Goal: Navigation & Orientation: Find specific page/section

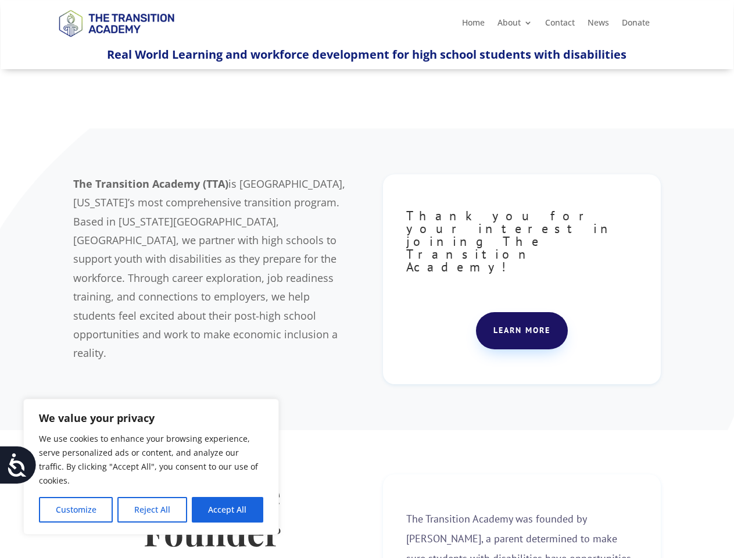
click at [367, 279] on div "The Transition Academy (TTA) is [GEOGRAPHIC_DATA], [US_STATE]’s most comprehens…" at bounding box center [366, 279] width 587 height 239
click at [76, 510] on button "Customize" at bounding box center [76, 510] width 74 height 26
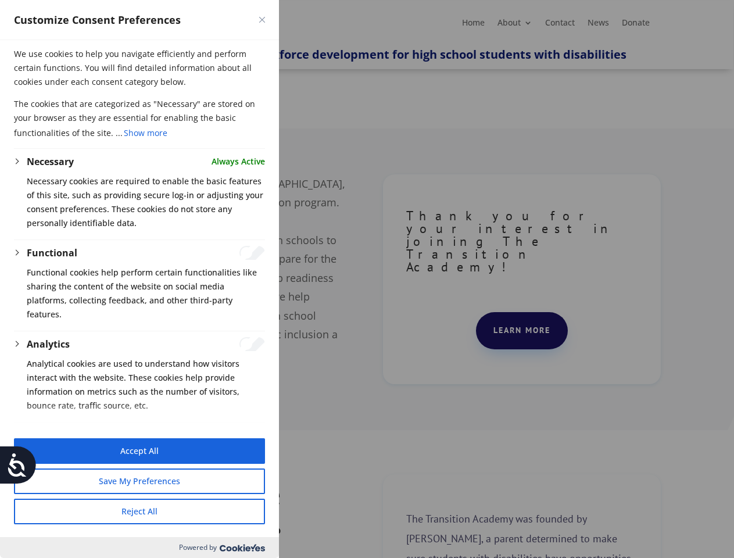
click at [152, 510] on div at bounding box center [367, 279] width 734 height 558
click at [227, 510] on button "Reject All" at bounding box center [139, 511] width 251 height 26
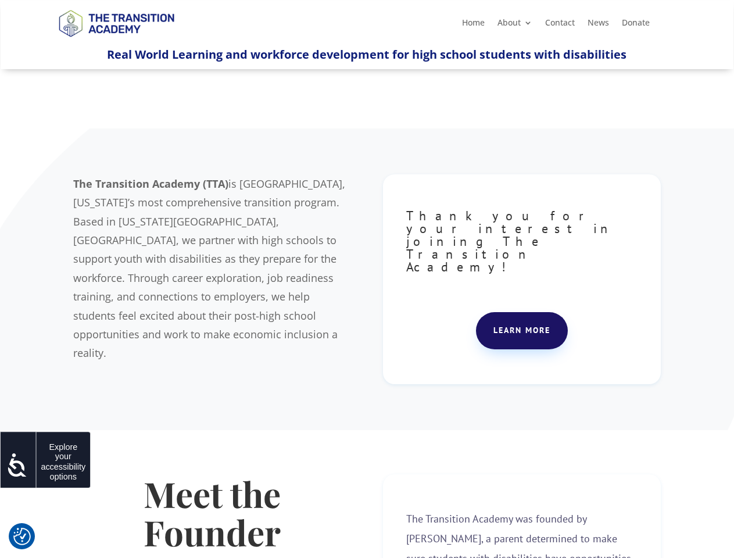
click at [18, 465] on icon at bounding box center [17, 464] width 23 height 23
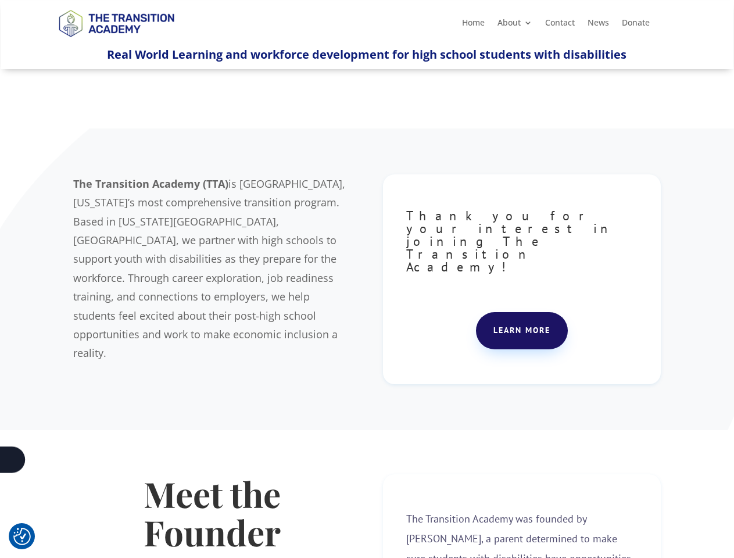
click at [367, 279] on div "The Transition Academy (TTA) is [GEOGRAPHIC_DATA], [US_STATE]’s most comprehens…" at bounding box center [366, 279] width 587 height 239
